Goal: Task Accomplishment & Management: Manage account settings

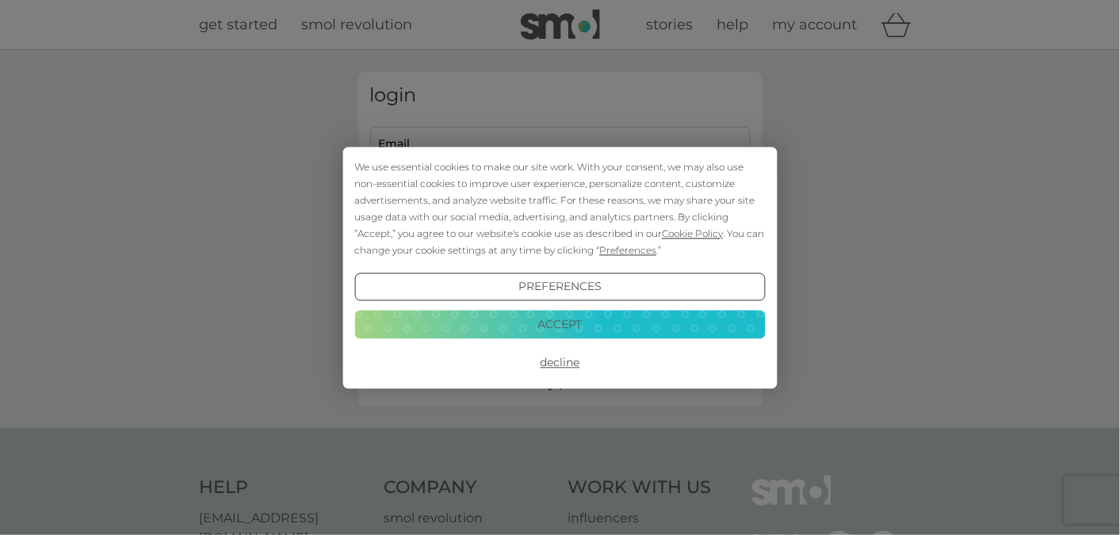
click at [567, 324] on button "Accept" at bounding box center [559, 325] width 410 height 29
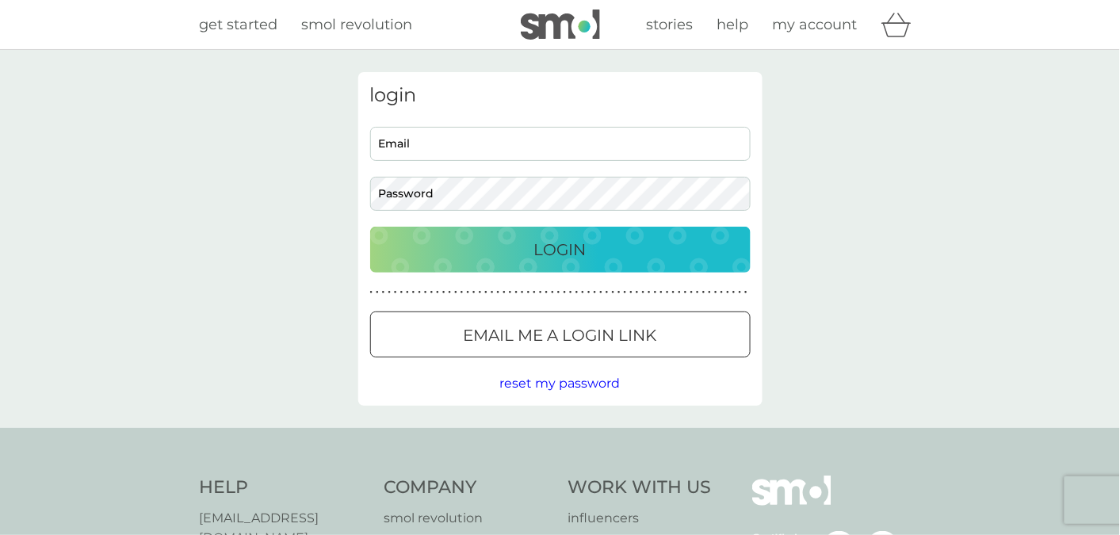
click at [544, 147] on input "Email" at bounding box center [560, 144] width 380 height 34
type input "[EMAIL_ADDRESS][DOMAIN_NAME]"
click at [370, 227] on button "Login" at bounding box center [560, 250] width 380 height 46
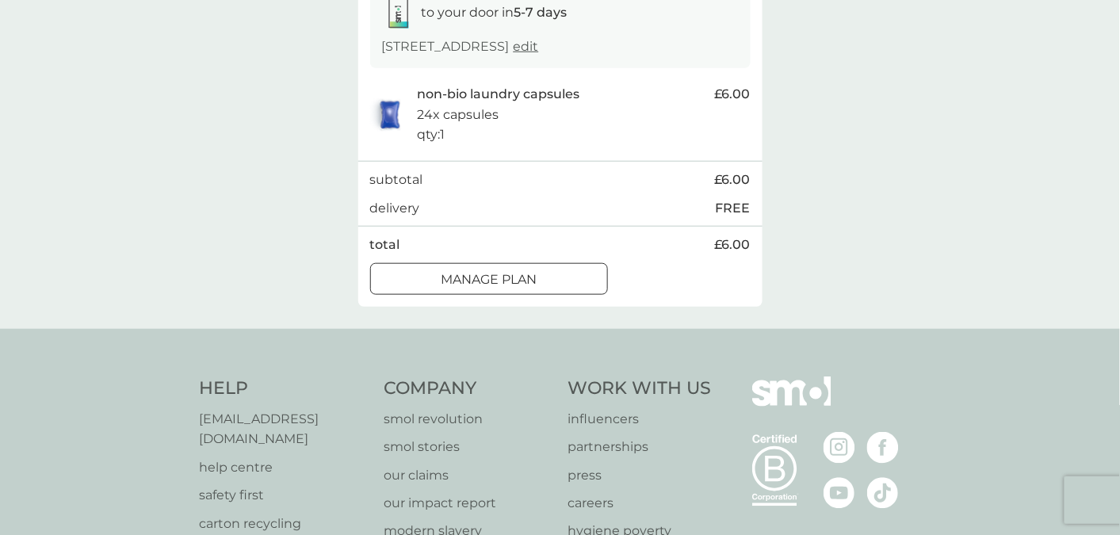
scroll to position [304, 0]
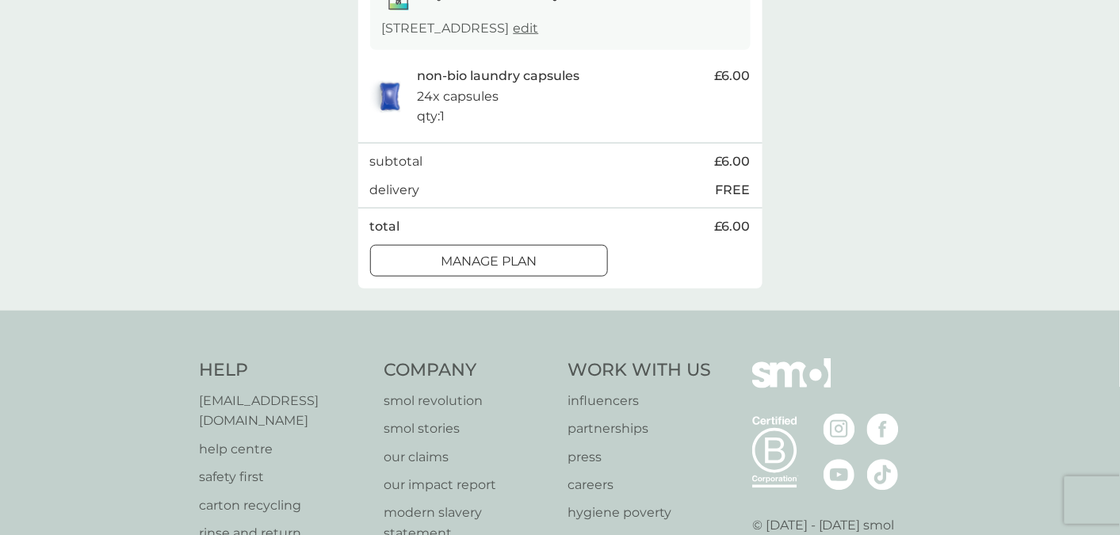
click at [526, 254] on p "Manage plan" at bounding box center [489, 261] width 96 height 21
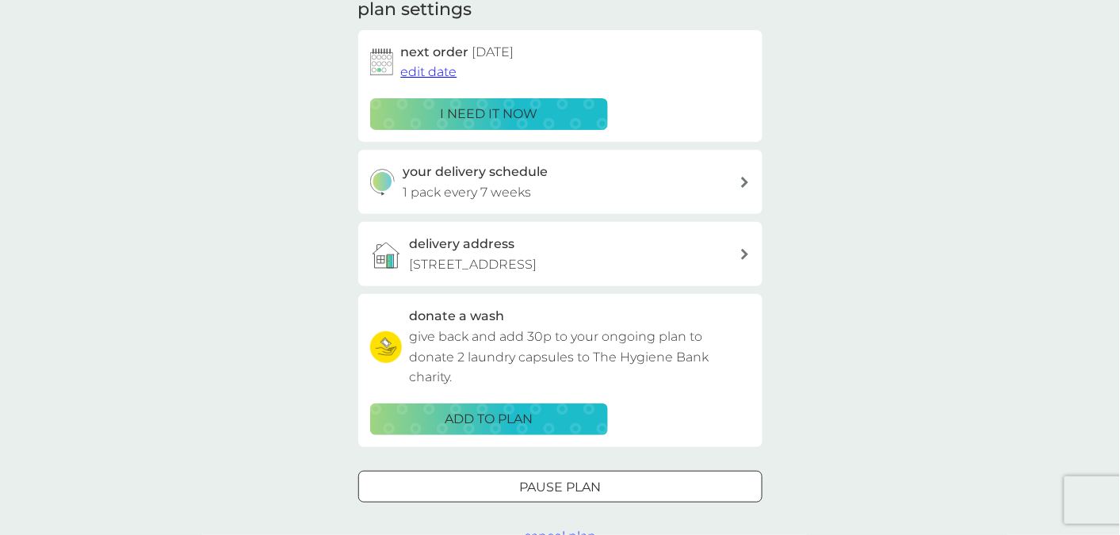
scroll to position [254, 0]
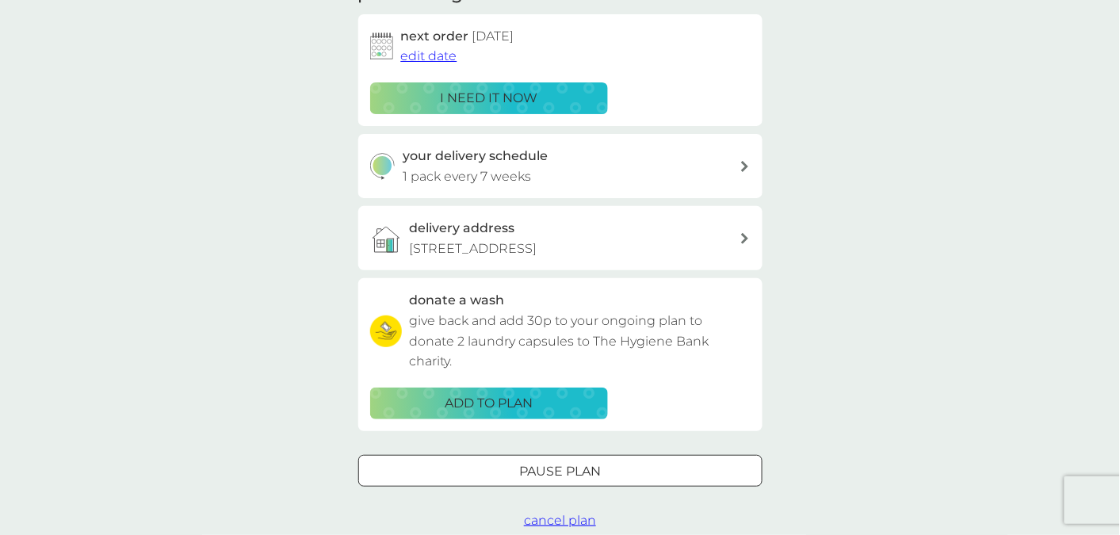
click at [738, 177] on div "your delivery schedule 1 pack every 7 weeks" at bounding box center [571, 166] width 337 height 40
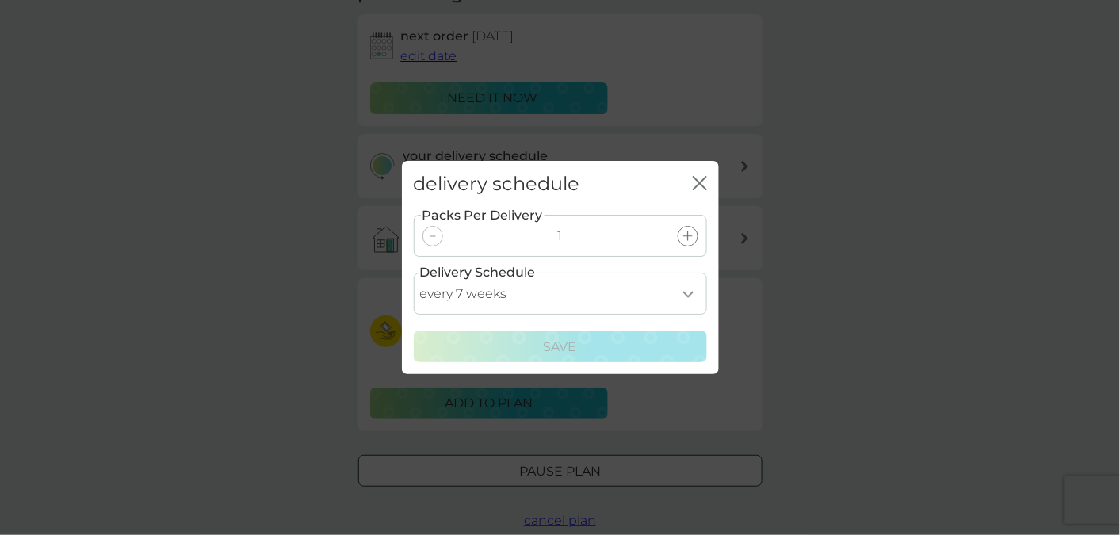
click at [686, 293] on select "every 1 week every 2 weeks every 3 weeks every 4 weeks every 5 weeks every 6 we…" at bounding box center [560, 294] width 293 height 42
select select "56"
click at [414, 273] on select "every 1 week every 2 weeks every 3 weeks every 4 weeks every 5 weeks every 6 we…" at bounding box center [560, 294] width 293 height 42
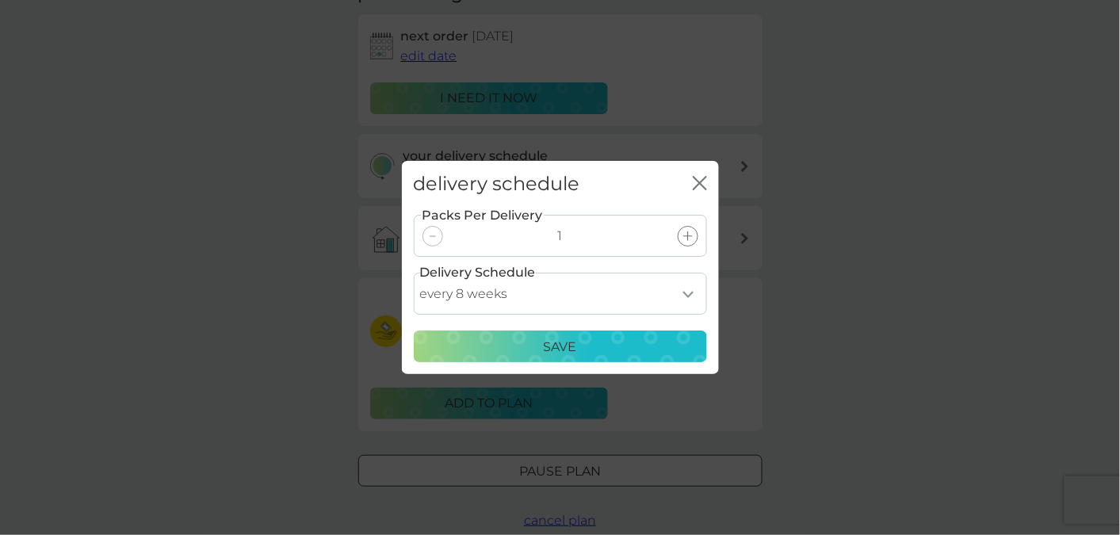
click at [533, 342] on div "Save" at bounding box center [560, 347] width 273 height 21
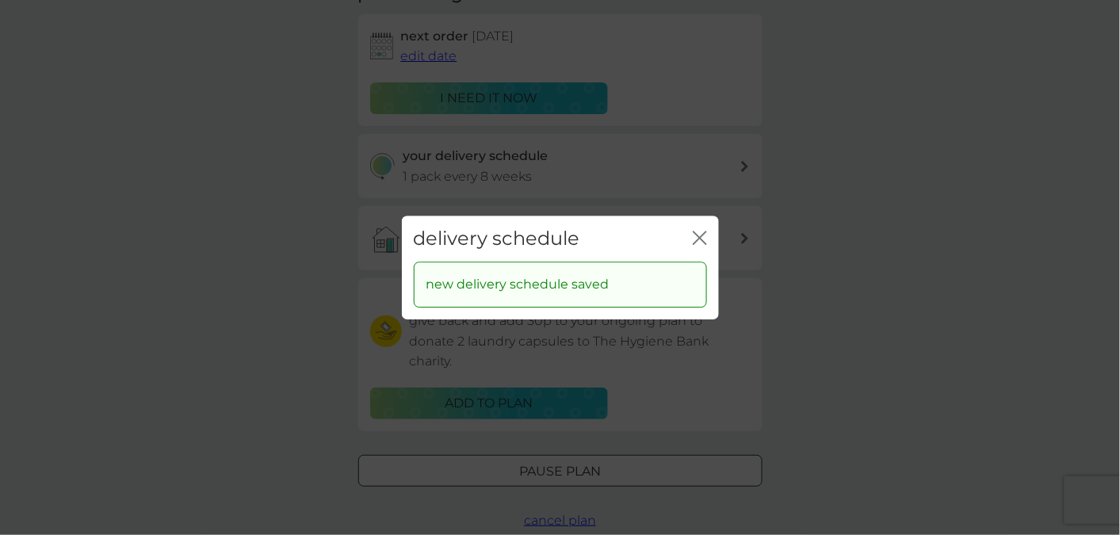
click at [697, 235] on icon "close" at bounding box center [696, 237] width 6 height 13
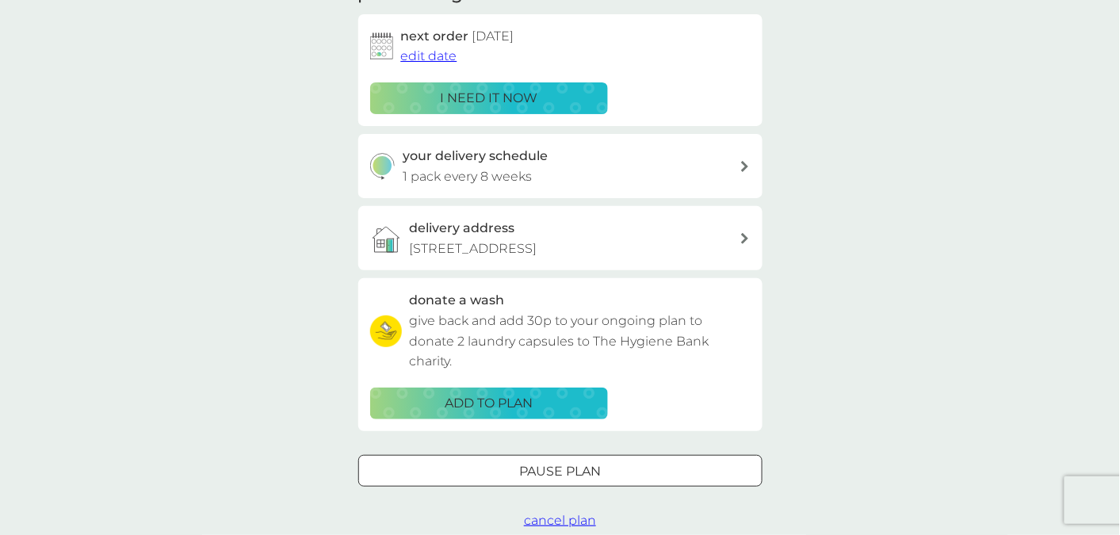
click at [434, 59] on span "edit date" at bounding box center [429, 55] width 56 height 15
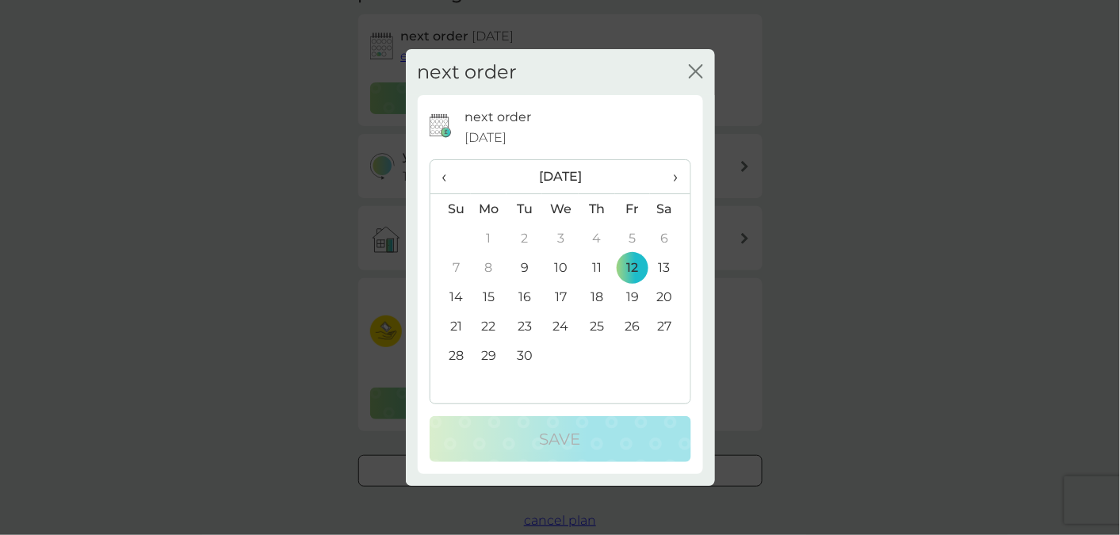
click at [630, 322] on td "26" at bounding box center [633, 325] width 36 height 29
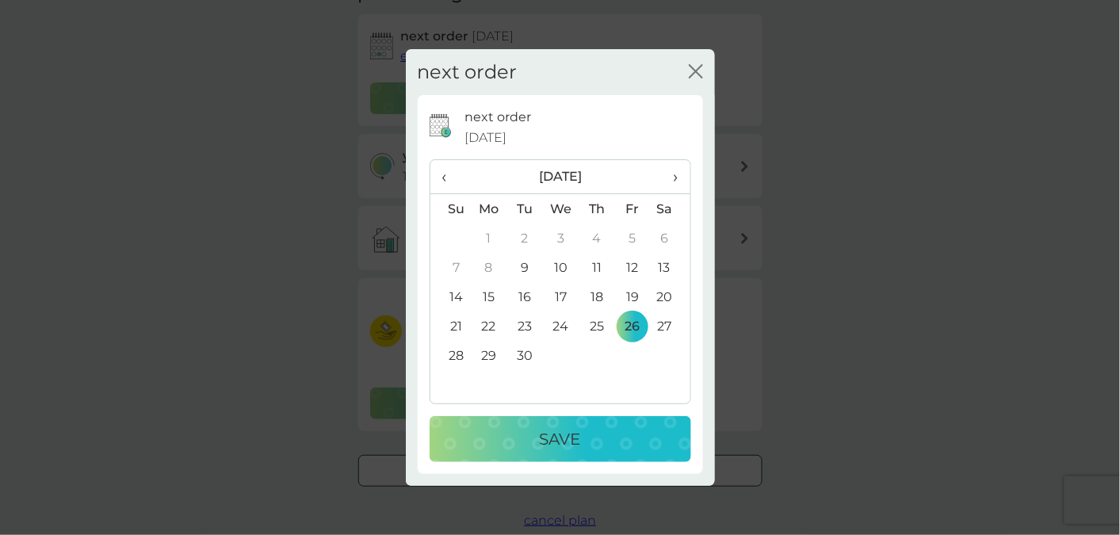
click at [547, 441] on p "Save" at bounding box center [560, 438] width 41 height 25
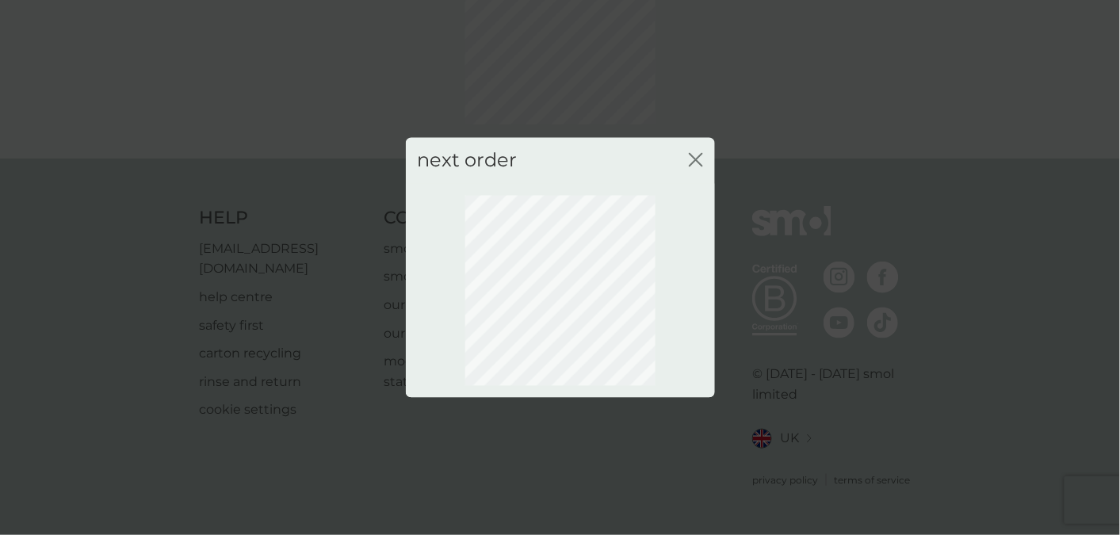
scroll to position [130, 0]
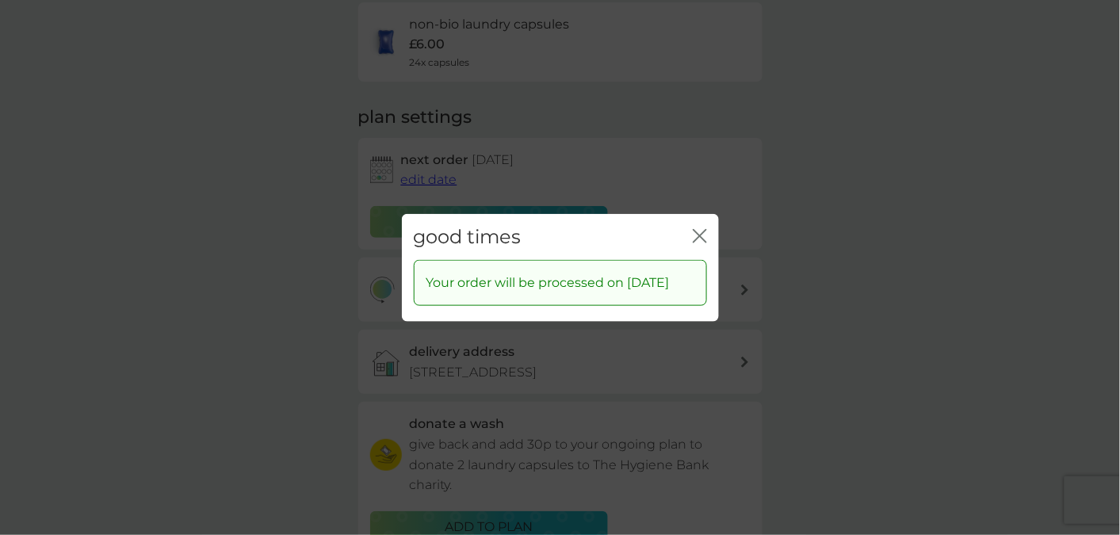
click at [697, 229] on icon "close" at bounding box center [696, 235] width 6 height 13
